Goal: Check status: Check status

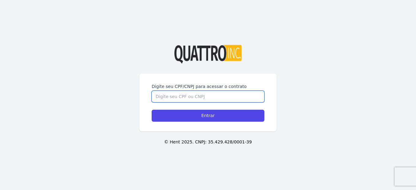
click at [167, 94] on input "Digite seu CPF/CNPJ para acessar o contrato" at bounding box center [208, 97] width 113 height 12
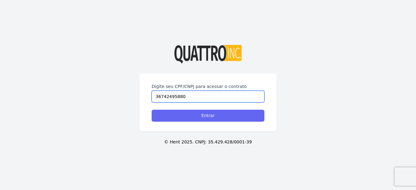
type input "36742495880"
click at [206, 118] on input "Entrar" at bounding box center [208, 116] width 113 height 12
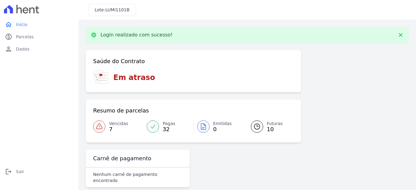
click at [122, 126] on span "Vencidas" at bounding box center [118, 123] width 19 height 6
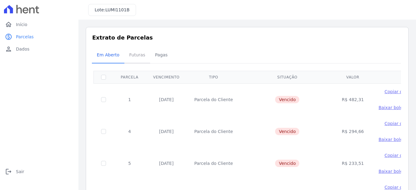
click at [134, 51] on span "Futuras" at bounding box center [137, 55] width 23 height 12
